Goal: Task Accomplishment & Management: Manage account settings

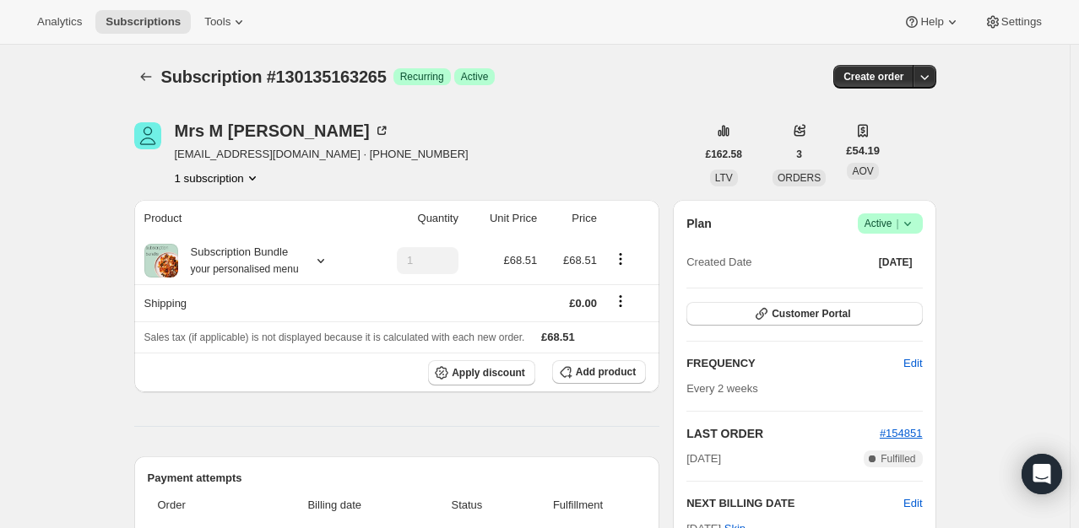
click at [915, 231] on span "Success Active |" at bounding box center [889, 224] width 65 height 20
click at [890, 279] on span "Cancel subscription" at bounding box center [894, 285] width 95 height 13
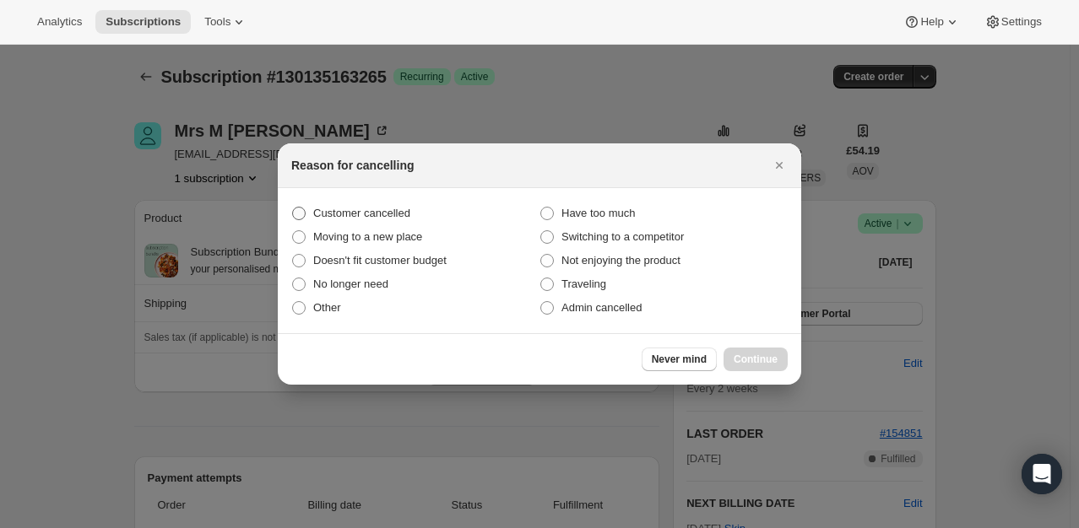
click at [313, 207] on span "Customer cancelled" at bounding box center [361, 213] width 97 height 13
click at [293, 207] on input "Customer cancelled" at bounding box center [292, 207] width 1 height 1
radio input "true"
click at [765, 366] on button "Continue" at bounding box center [755, 360] width 64 height 24
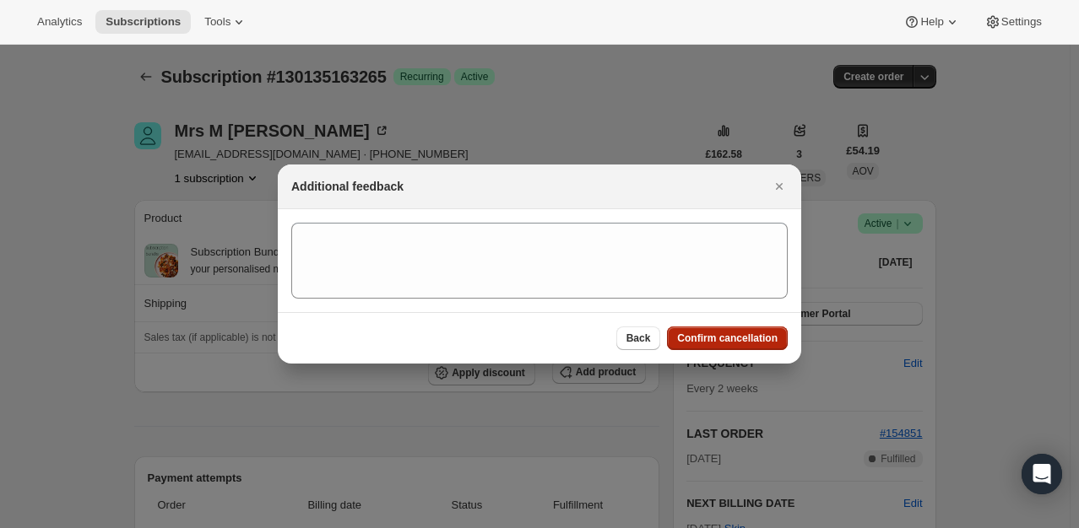
click at [739, 345] on button "Confirm cancellation" at bounding box center [727, 339] width 121 height 24
